Goal: Navigation & Orientation: Find specific page/section

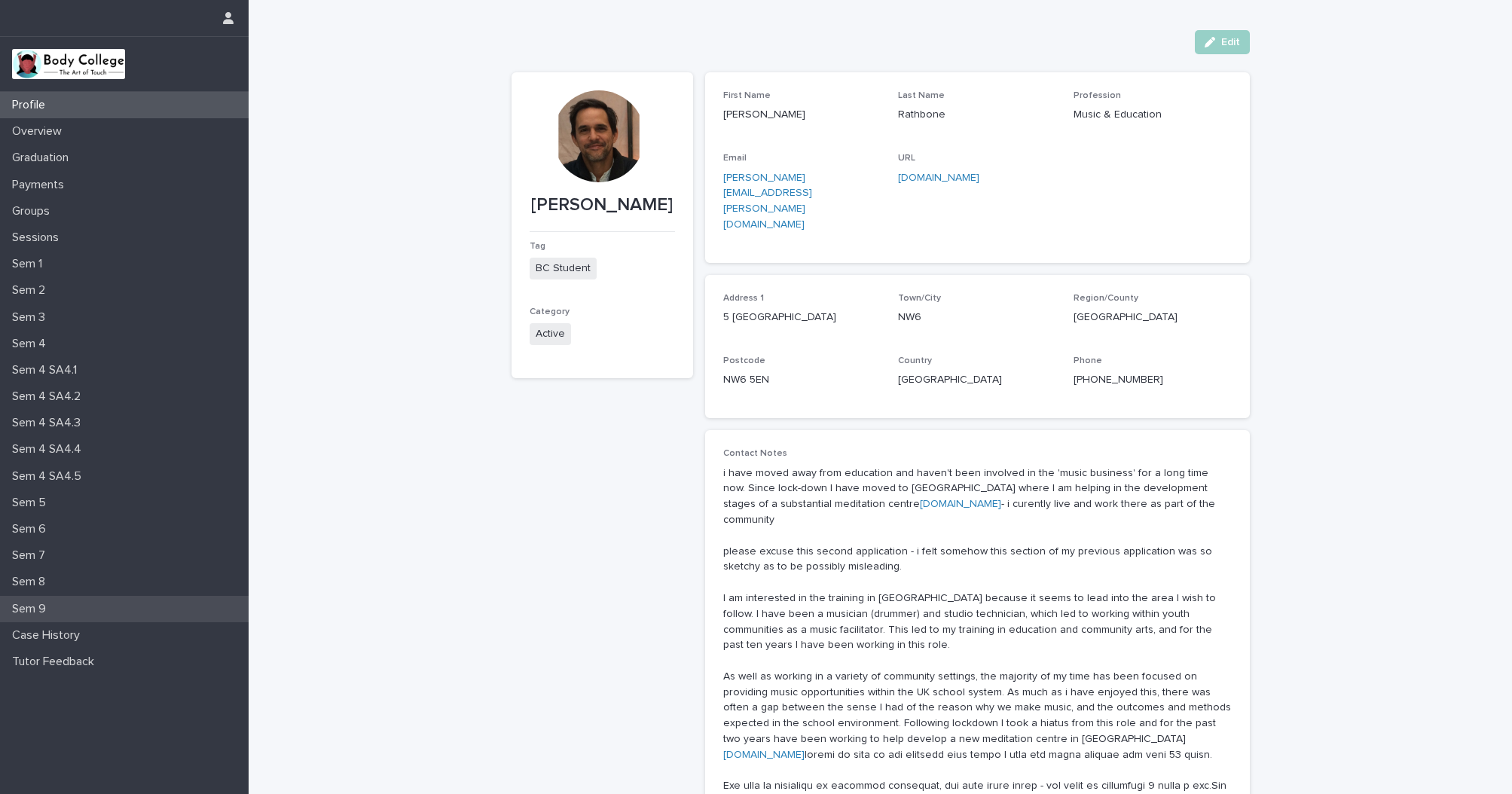
click at [33, 606] on p "Sem 9" at bounding box center [32, 609] width 52 height 14
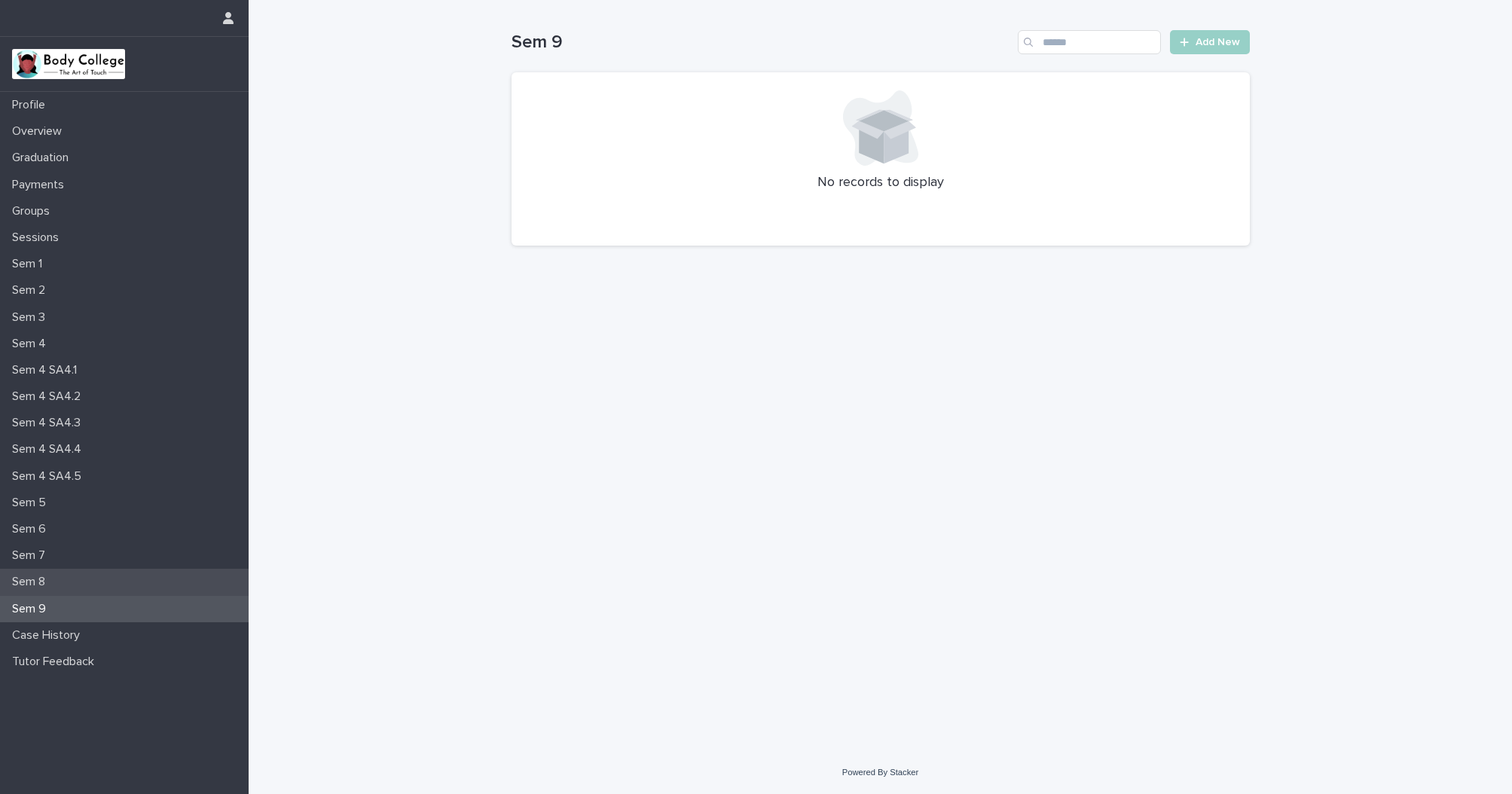
click at [33, 579] on p "Sem 8" at bounding box center [31, 581] width 51 height 14
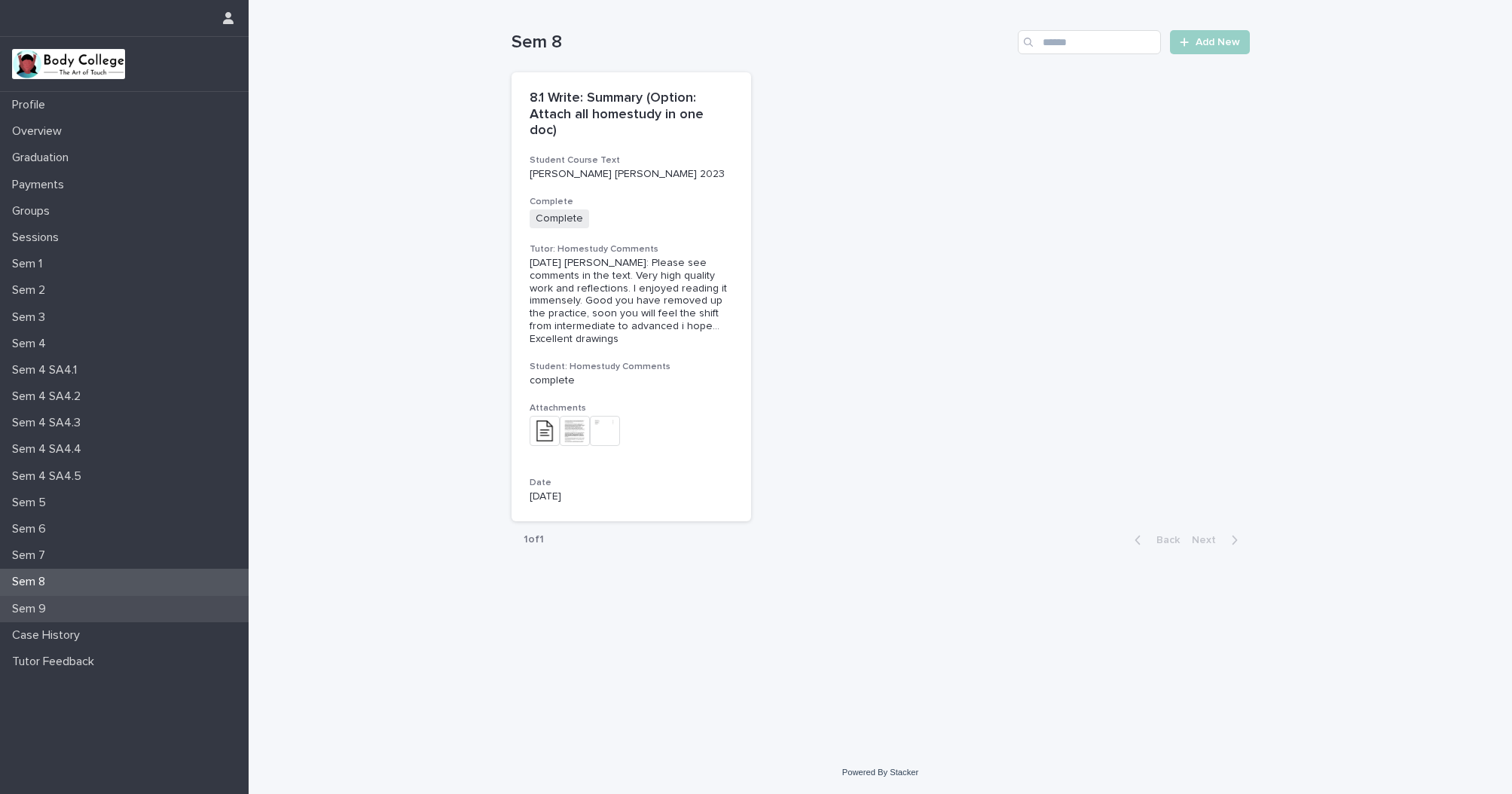
click at [33, 602] on p "Sem 9" at bounding box center [32, 609] width 52 height 14
